Goal: Task Accomplishment & Management: Use online tool/utility

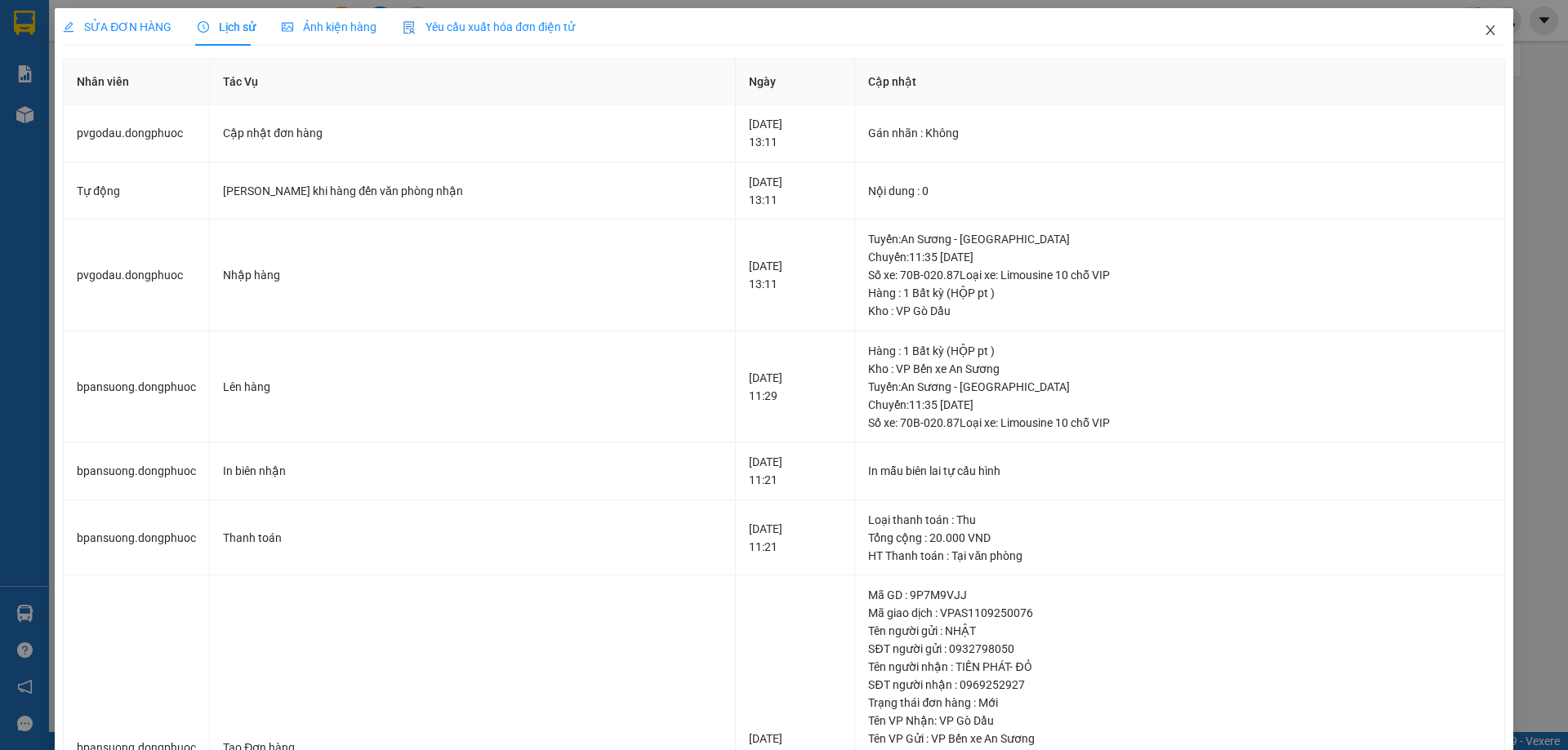
click at [1476, 40] on span "Close" at bounding box center [1490, 31] width 46 height 46
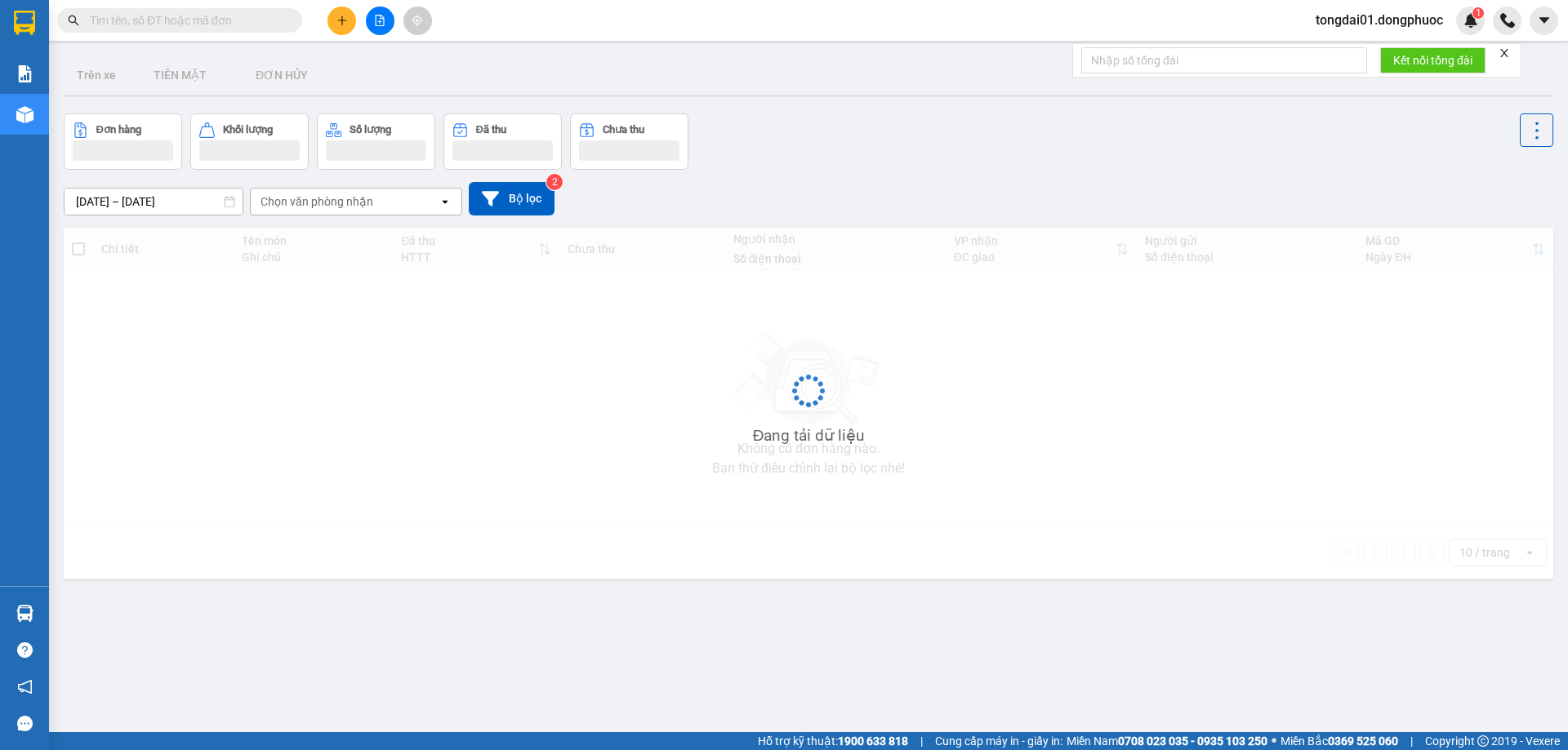
click at [240, 21] on input "text" at bounding box center [186, 20] width 192 height 18
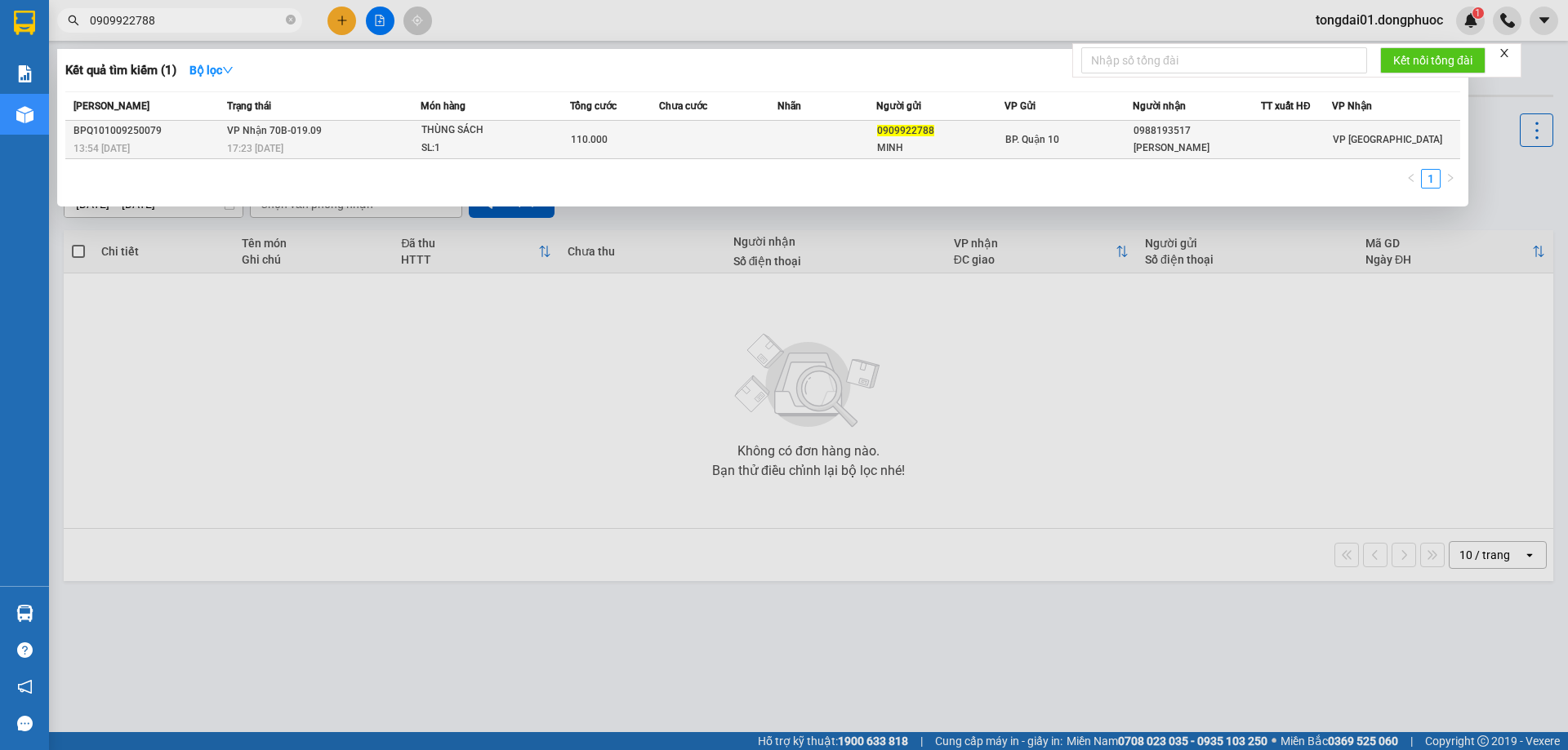
type input "0909922788"
click at [370, 154] on div "17:23 [DATE]" at bounding box center [323, 148] width 192 height 18
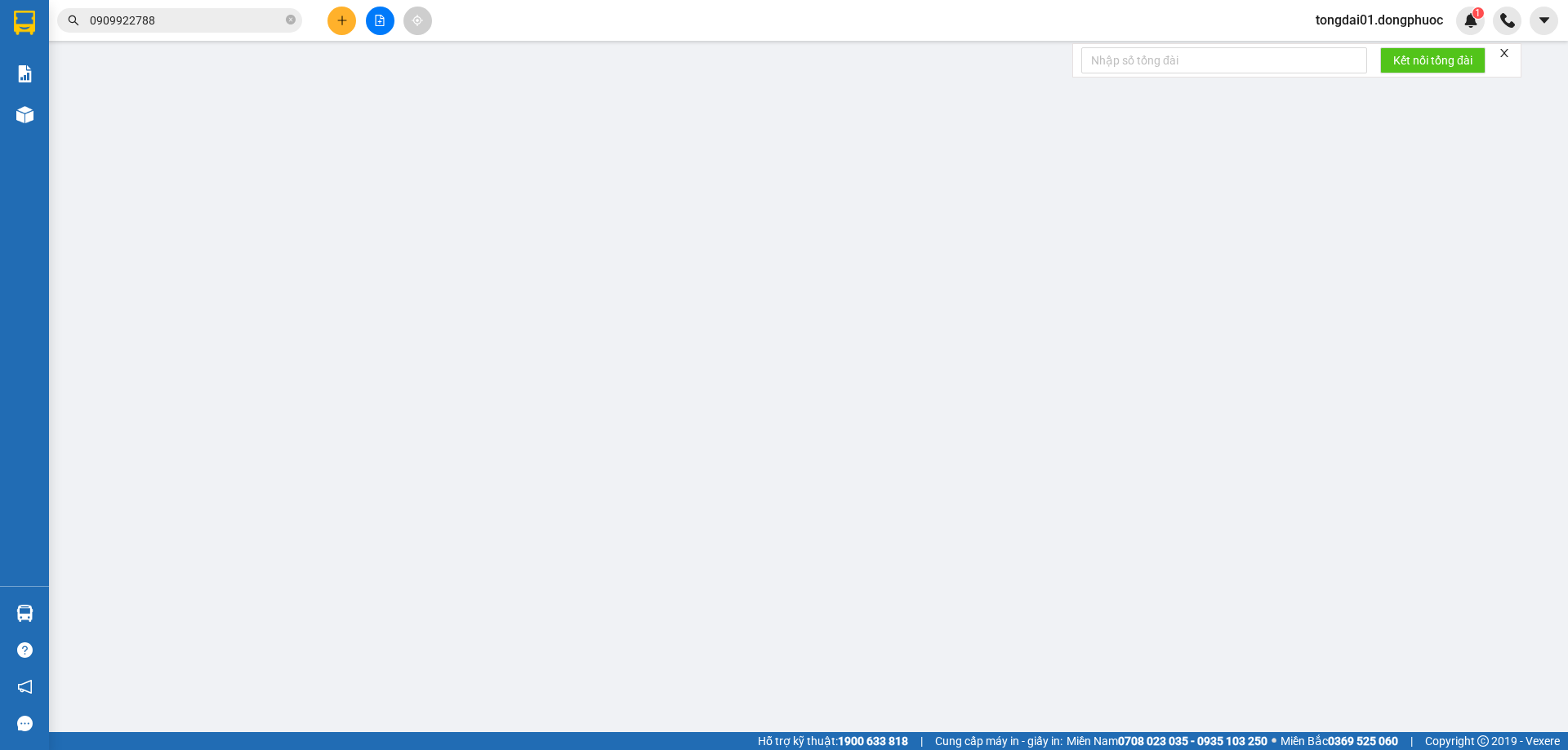
type input "0909922788"
type input "MINH"
type input "0988193517"
type input "[PERSON_NAME]"
type input "110.000"
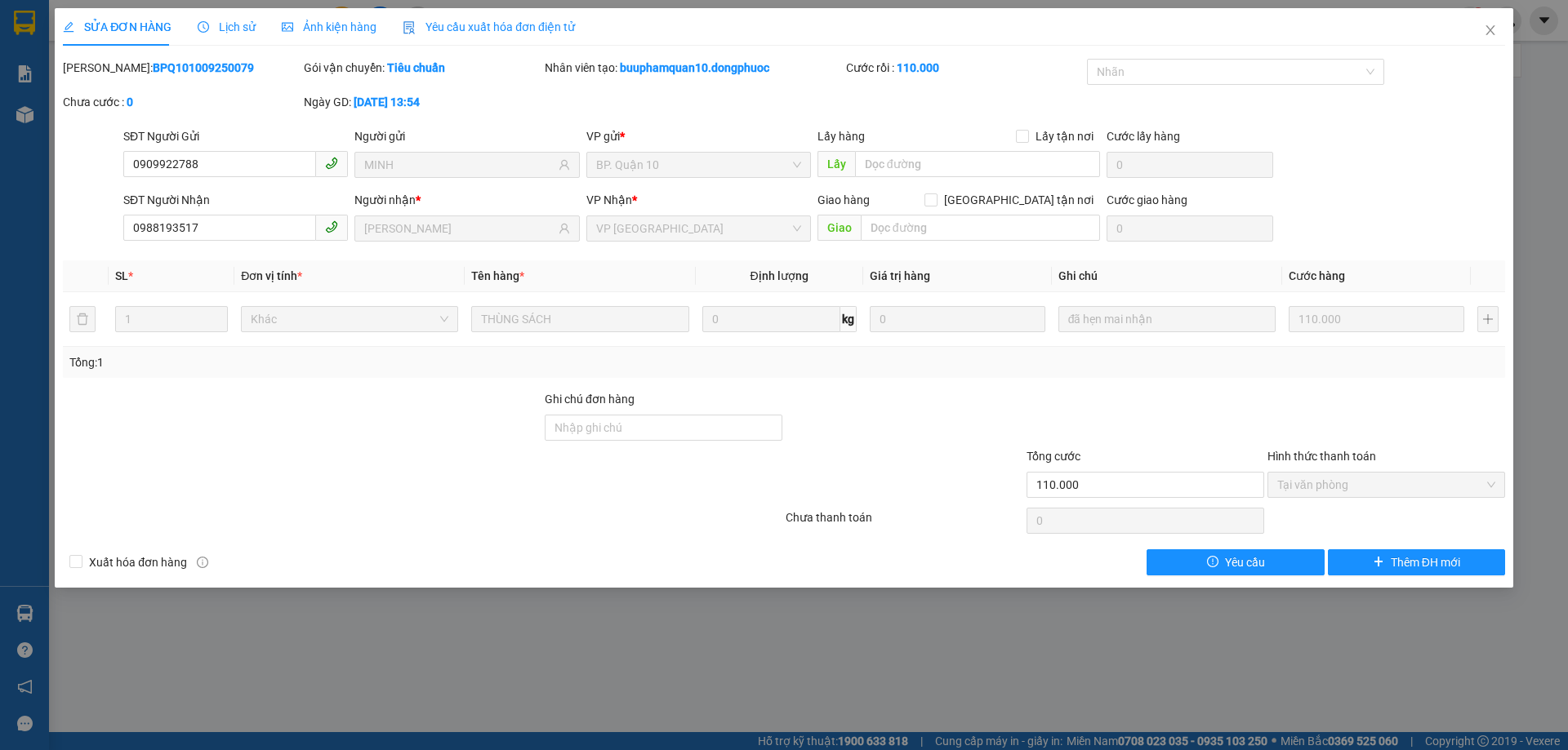
click at [238, 24] on span "Lịch sử" at bounding box center [226, 26] width 58 height 13
